Goal: Task Accomplishment & Management: Complete application form

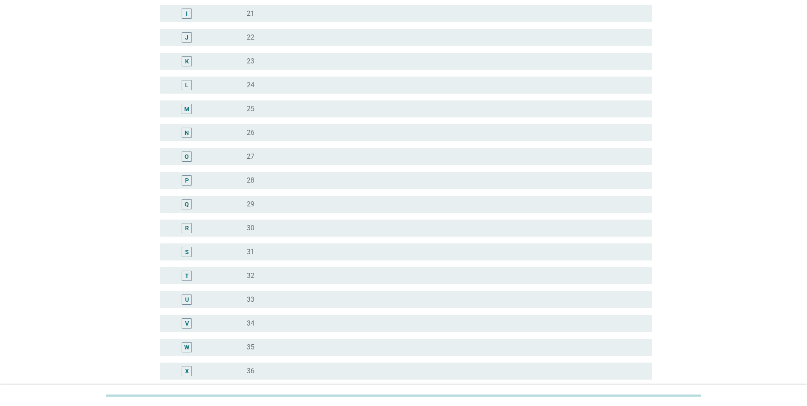
scroll to position [298, 0]
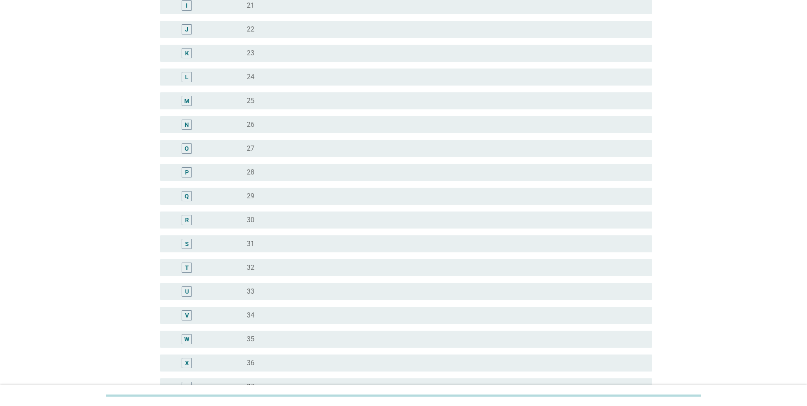
click at [239, 270] on div "T" at bounding box center [207, 267] width 80 height 10
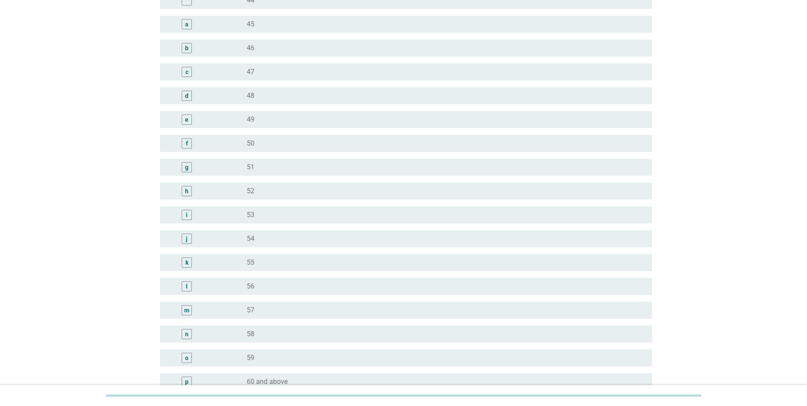
scroll to position [944, 0]
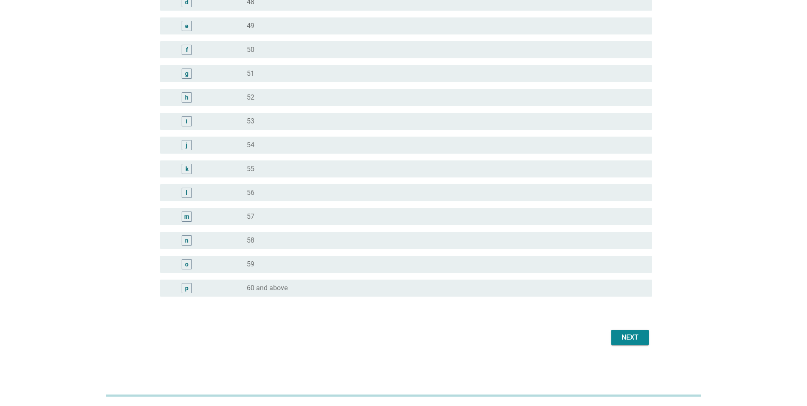
click at [634, 335] on div "Next" at bounding box center [630, 337] width 24 height 10
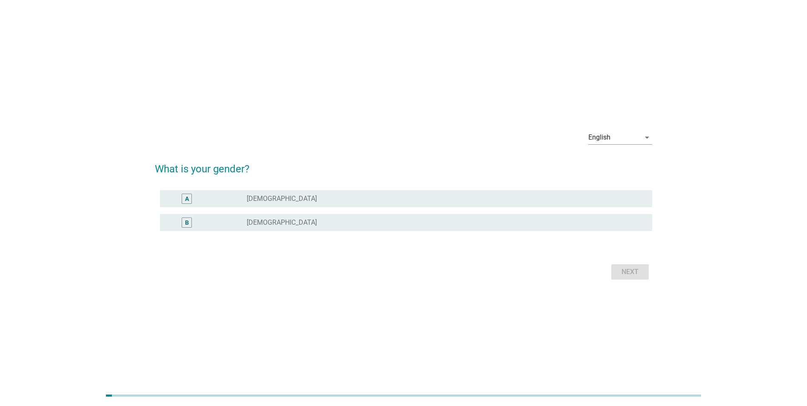
click at [266, 225] on label "[DEMOGRAPHIC_DATA]" at bounding box center [282, 222] width 70 height 9
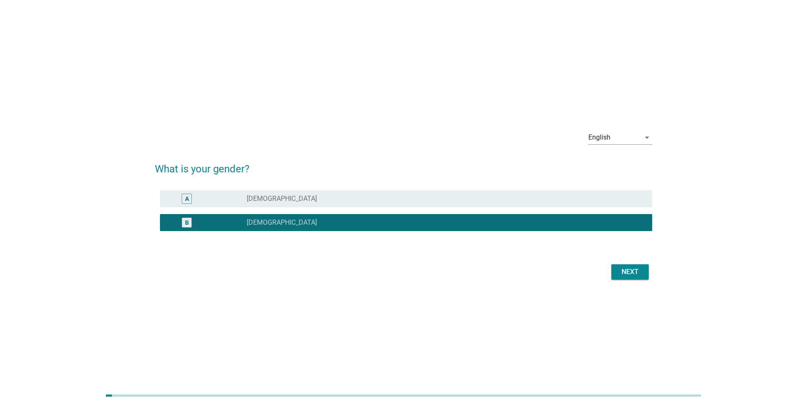
click at [630, 270] on div "Next" at bounding box center [630, 272] width 24 height 10
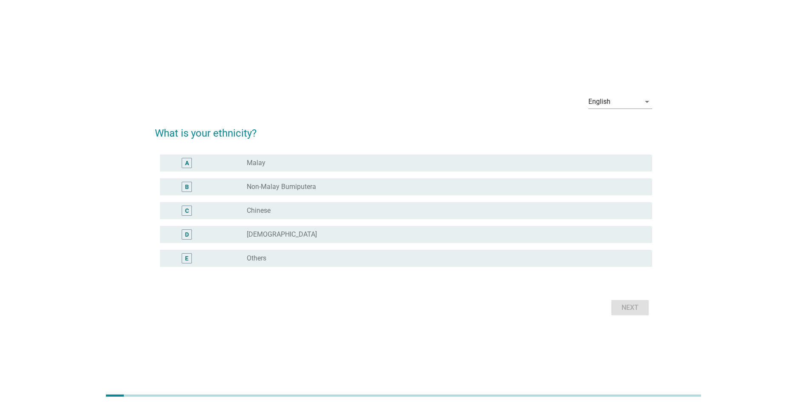
click at [331, 213] on div "radio_button_unchecked Chinese" at bounding box center [443, 210] width 392 height 9
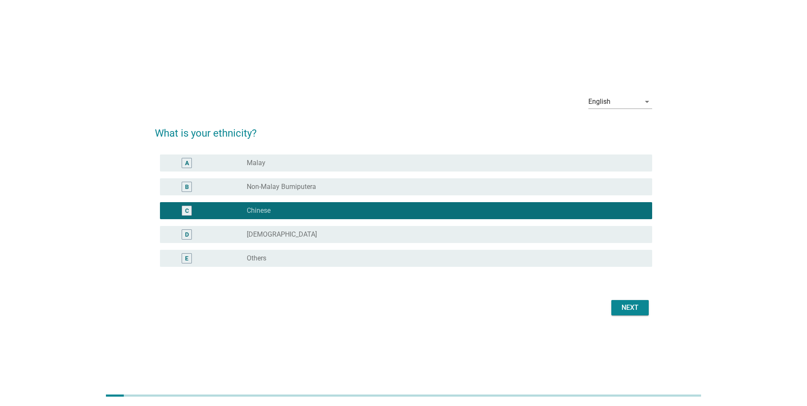
click at [628, 308] on div "Next" at bounding box center [630, 307] width 24 height 10
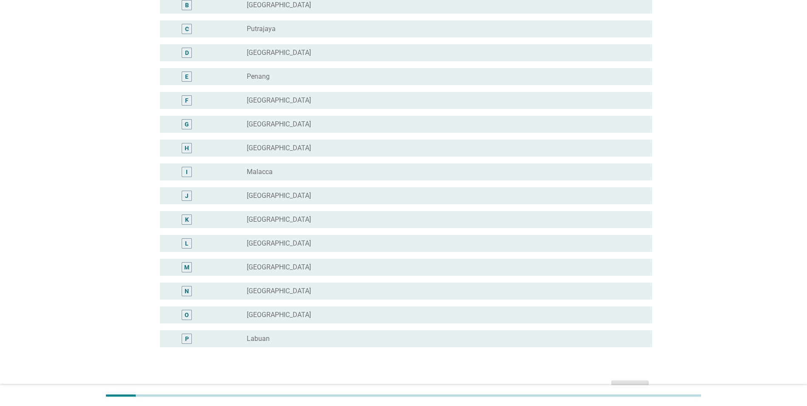
scroll to position [170, 0]
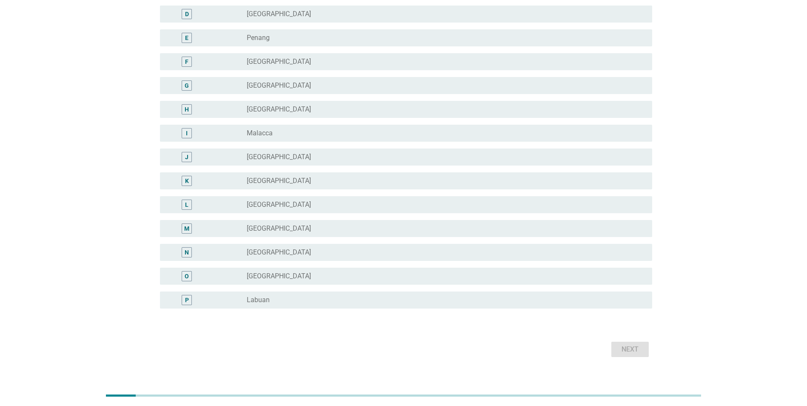
click at [280, 155] on div "radio_button_unchecked [GEOGRAPHIC_DATA]" at bounding box center [443, 157] width 392 height 9
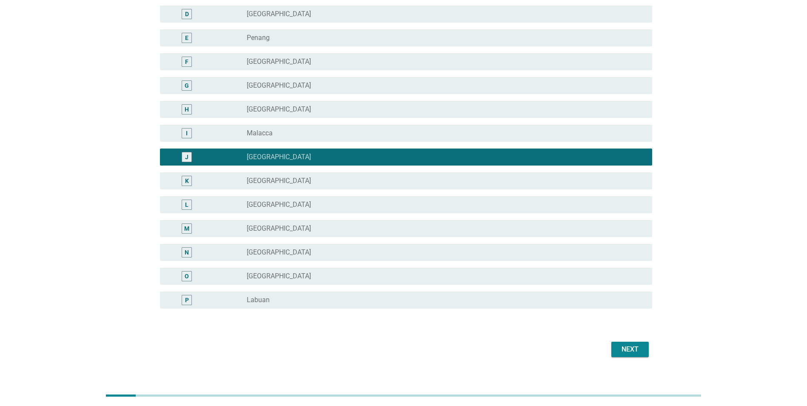
click at [642, 351] on div "Next" at bounding box center [630, 349] width 24 height 10
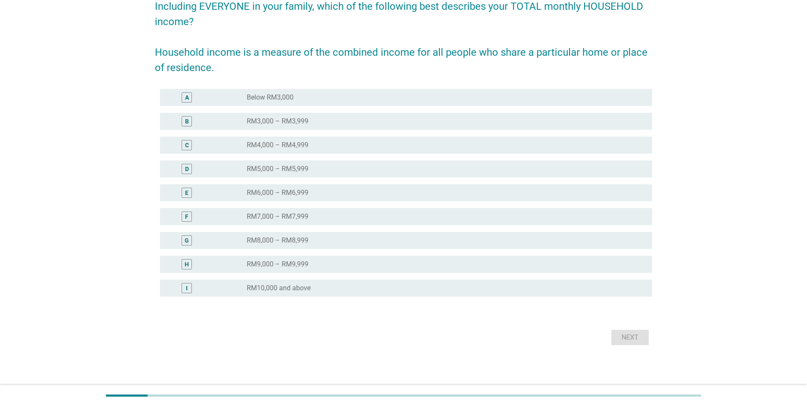
scroll to position [0, 0]
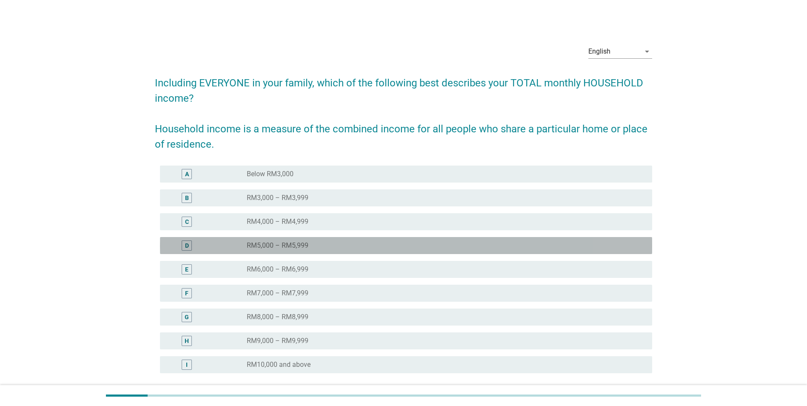
click at [305, 247] on label "RM5,000 – RM5,999" at bounding box center [278, 245] width 62 height 9
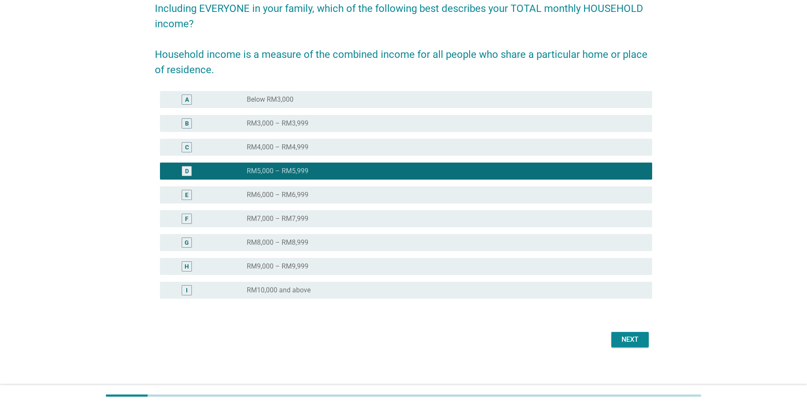
scroll to position [77, 0]
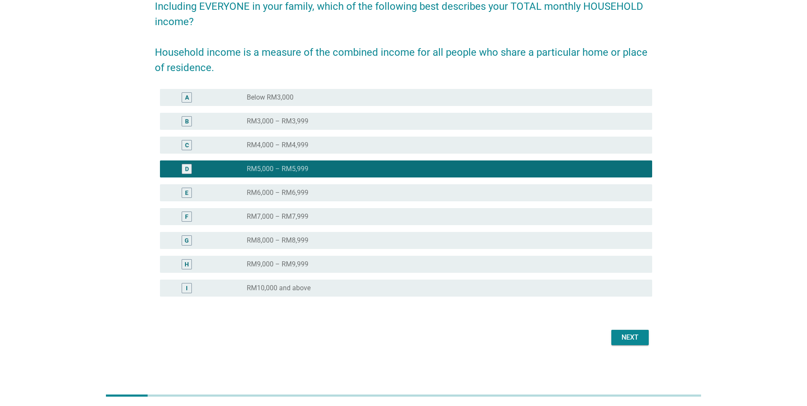
click at [635, 335] on div "Next" at bounding box center [630, 337] width 24 height 10
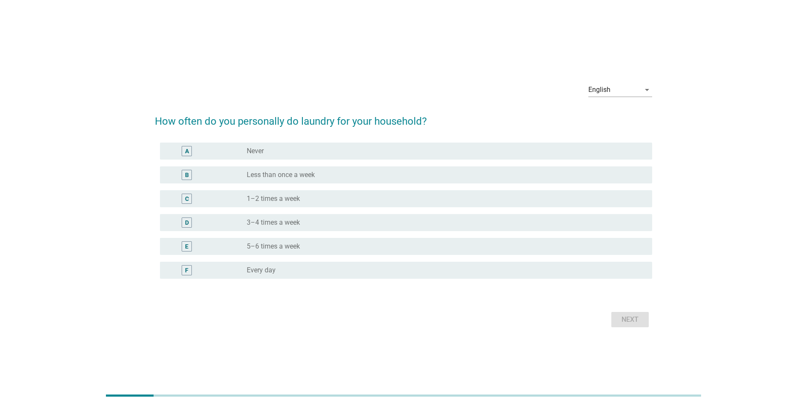
click at [326, 271] on div "radio_button_unchecked Every day" at bounding box center [443, 270] width 392 height 9
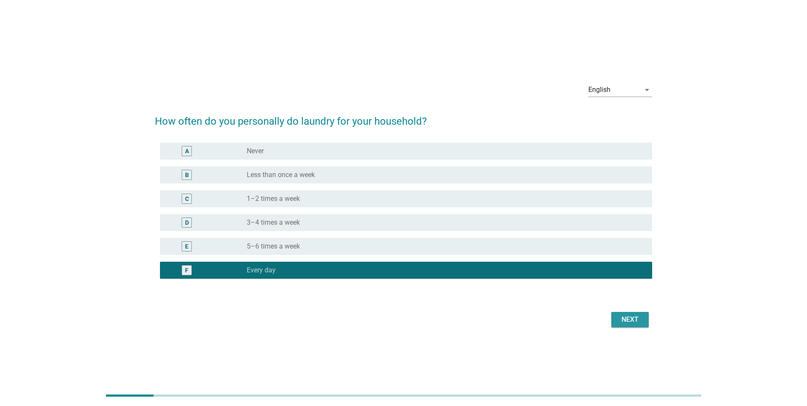
click at [624, 320] on div "Next" at bounding box center [630, 319] width 24 height 10
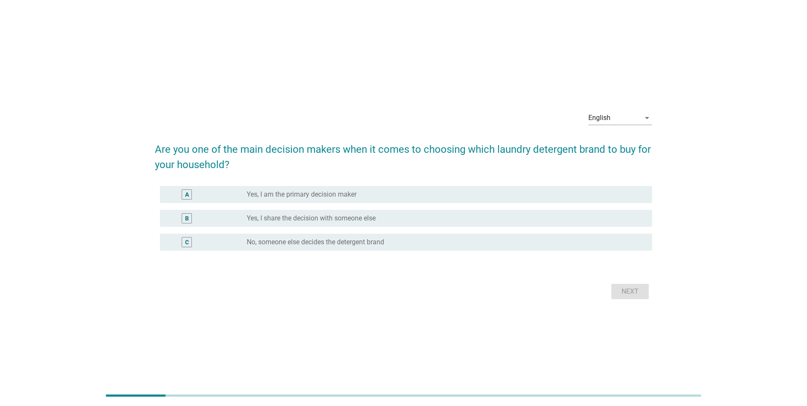
click at [237, 146] on h2 "Are you one of the main decision makers when it comes to choosing which laundry…" at bounding box center [403, 152] width 497 height 39
click at [264, 194] on label "Yes, I am the primary decision maker" at bounding box center [302, 194] width 110 height 9
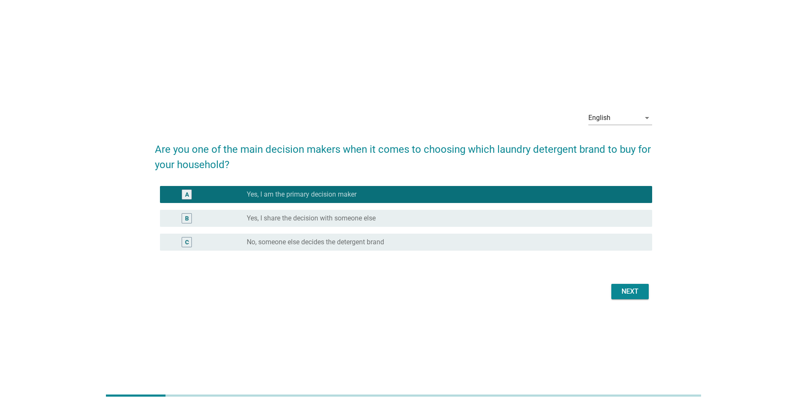
click at [619, 290] on div "Next" at bounding box center [630, 291] width 24 height 10
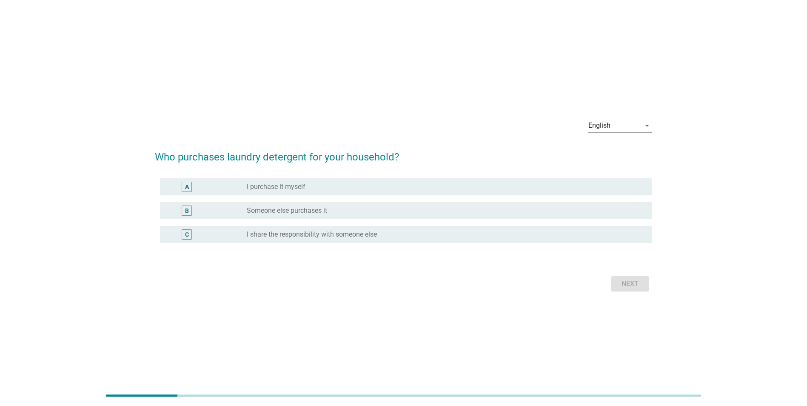
click at [445, 187] on div "radio_button_unchecked I purchase it myself" at bounding box center [443, 187] width 392 height 9
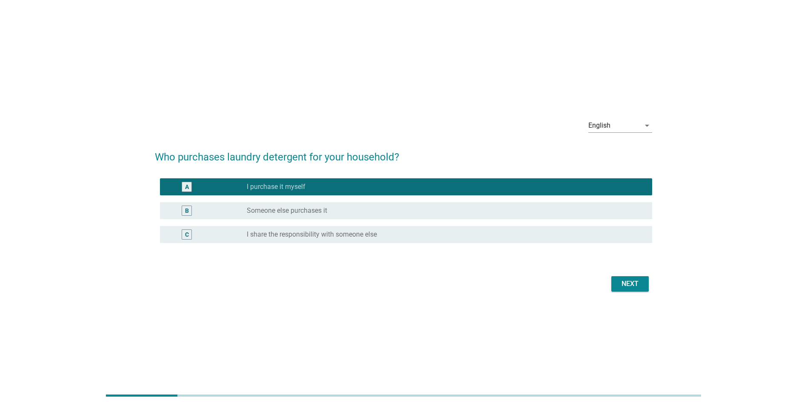
click at [630, 286] on div "Next" at bounding box center [630, 284] width 24 height 10
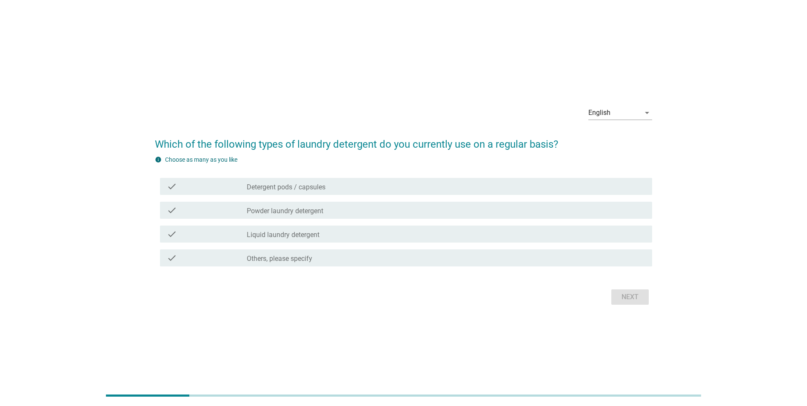
click at [282, 235] on label "Liquid laundry detergent" at bounding box center [283, 235] width 73 height 9
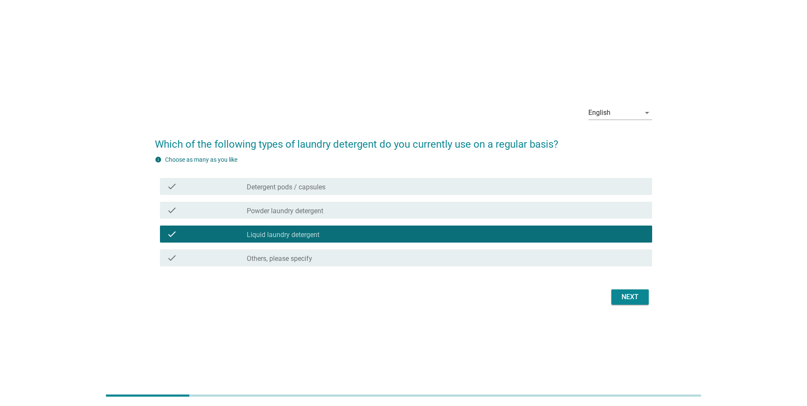
click at [639, 297] on div "Next" at bounding box center [630, 297] width 24 height 10
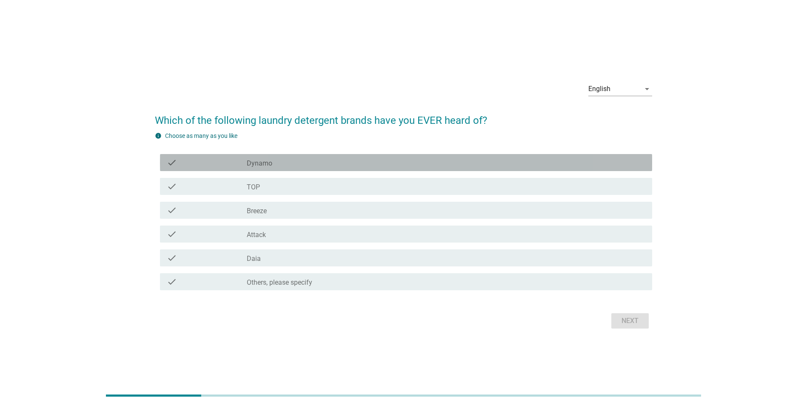
click at [231, 164] on div "check" at bounding box center [207, 162] width 80 height 10
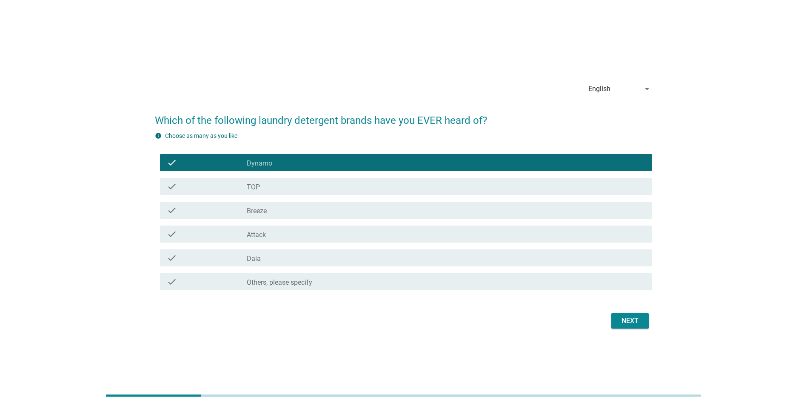
click at [234, 183] on div "check" at bounding box center [207, 186] width 80 height 10
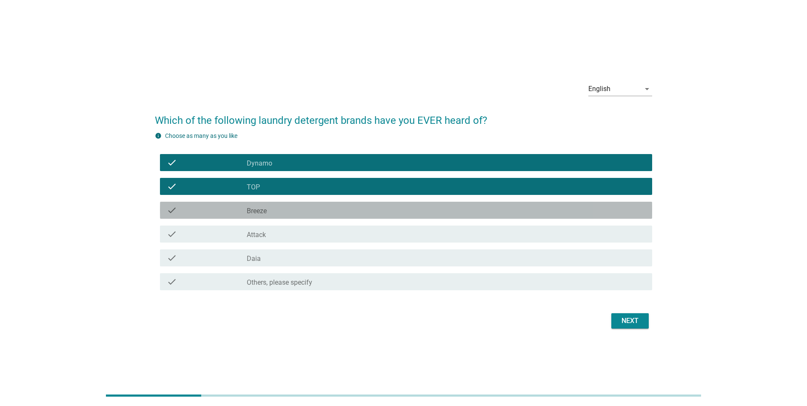
click at [240, 210] on div "check" at bounding box center [207, 210] width 80 height 10
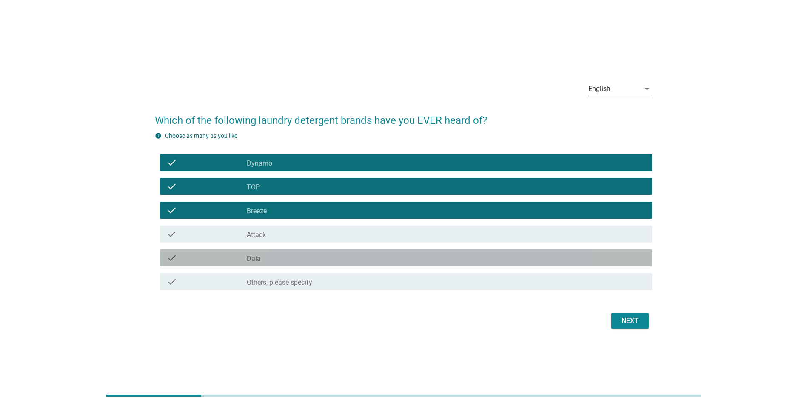
click at [258, 261] on label "Daia" at bounding box center [254, 258] width 14 height 9
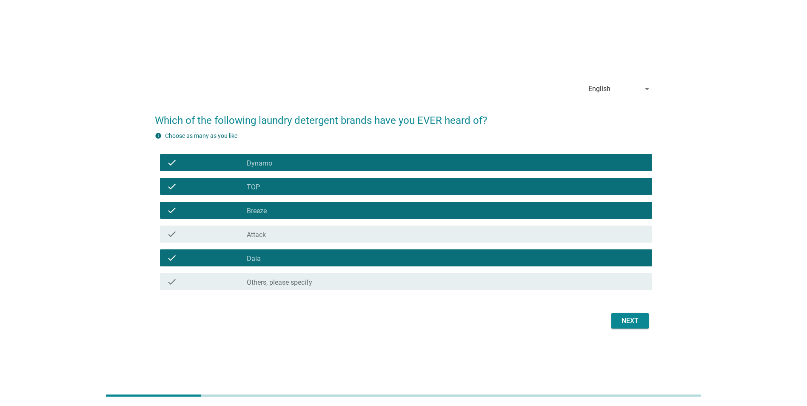
click at [630, 321] on div "Next" at bounding box center [630, 321] width 24 height 10
